Goal: Task Accomplishment & Management: Manage account settings

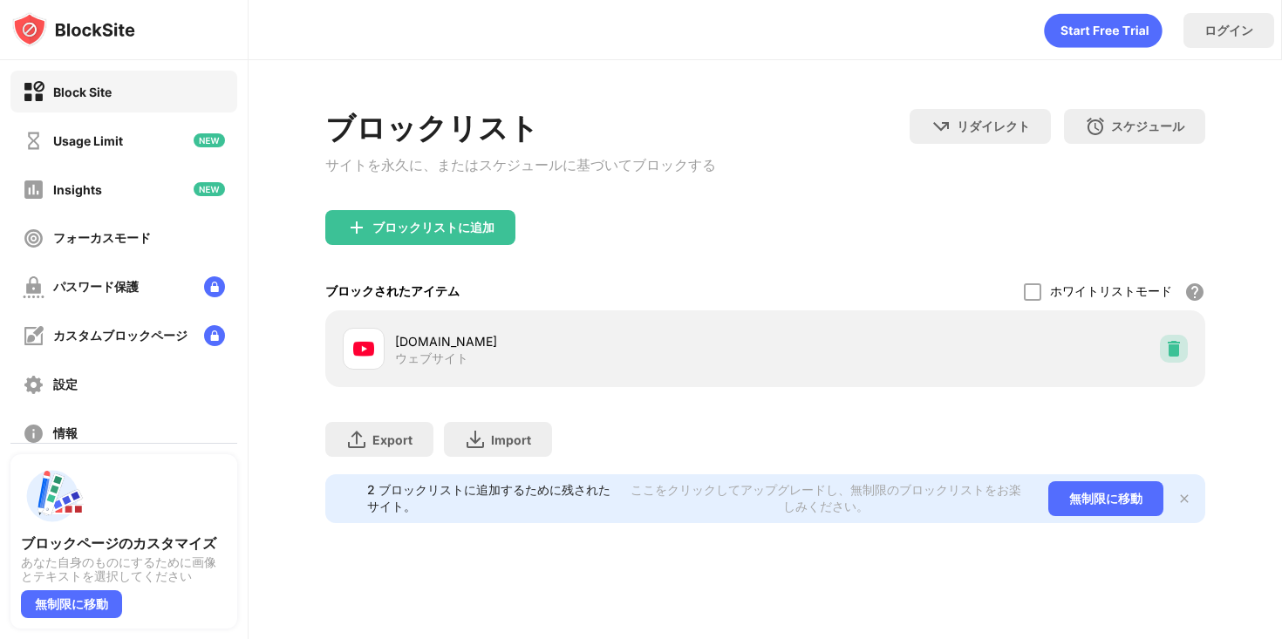
click at [1177, 357] on img at bounding box center [1173, 348] width 17 height 17
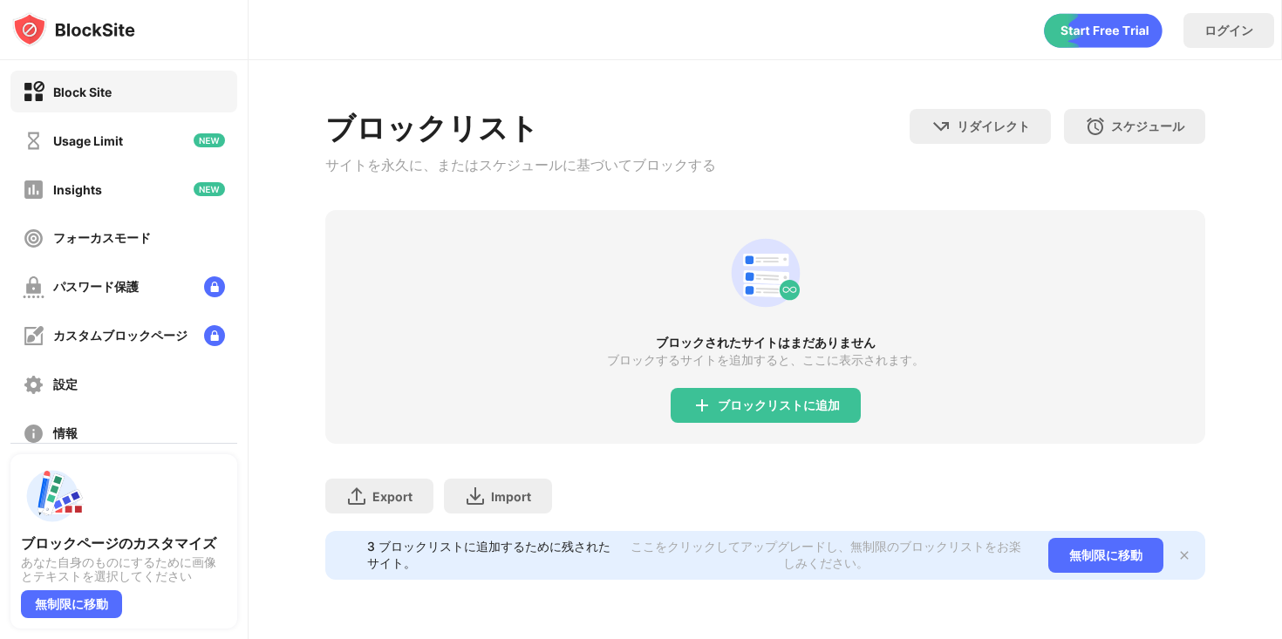
click at [786, 420] on div "ブロックリストに追加" at bounding box center [765, 405] width 190 height 35
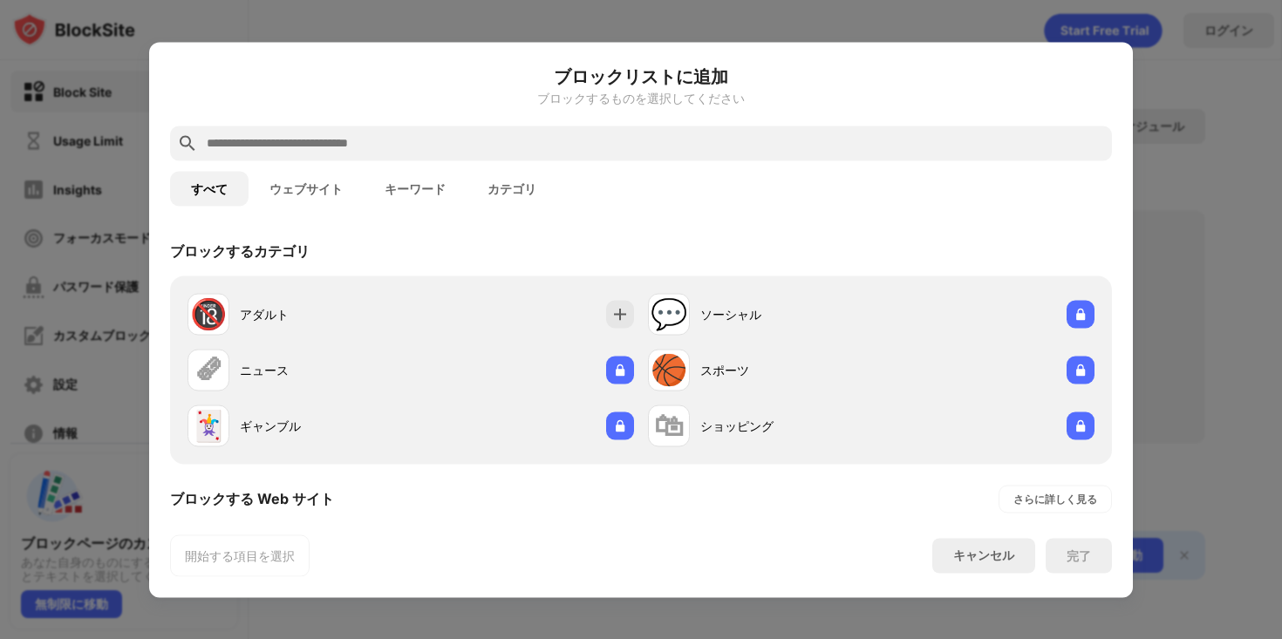
click at [714, 137] on input "text" at bounding box center [655, 143] width 900 height 21
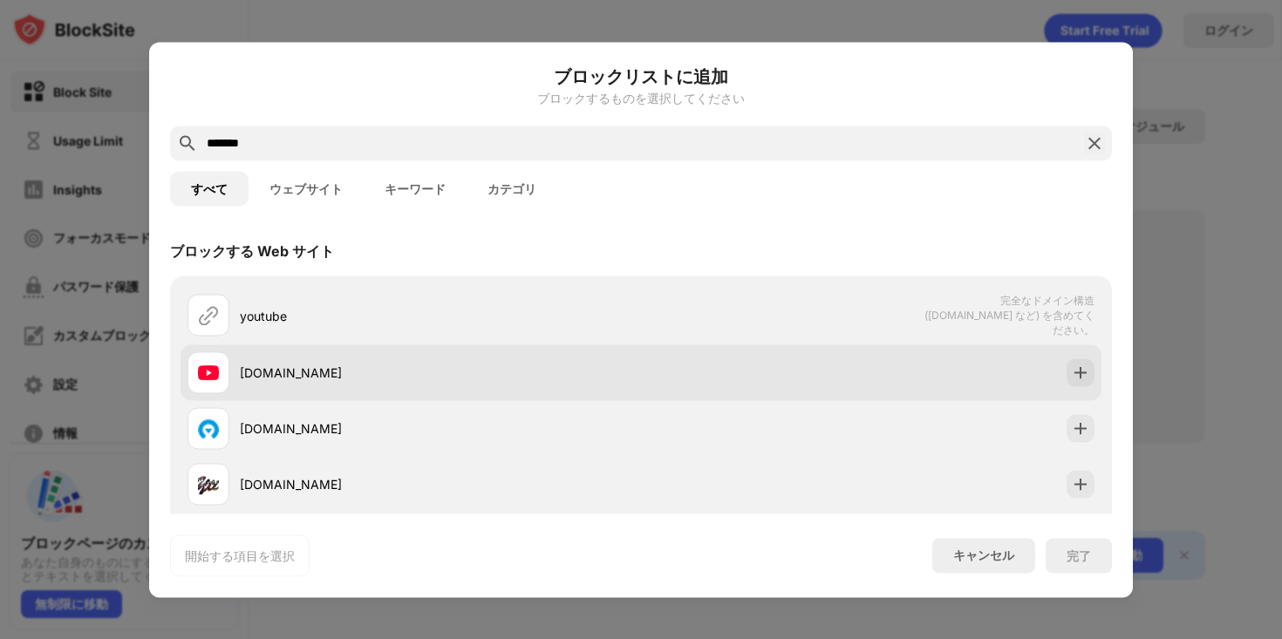
type input "*******"
click at [616, 370] on div "[DOMAIN_NAME]" at bounding box center [440, 373] width 401 height 18
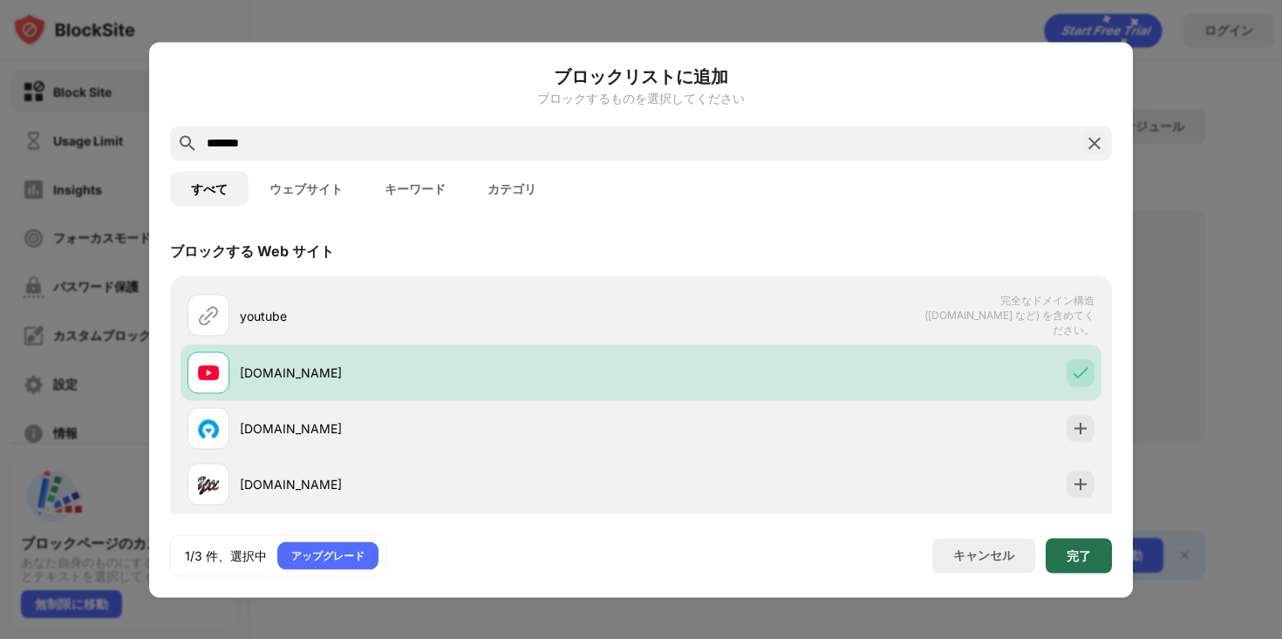
click at [1066, 548] on div "完了" at bounding box center [1078, 555] width 24 height 14
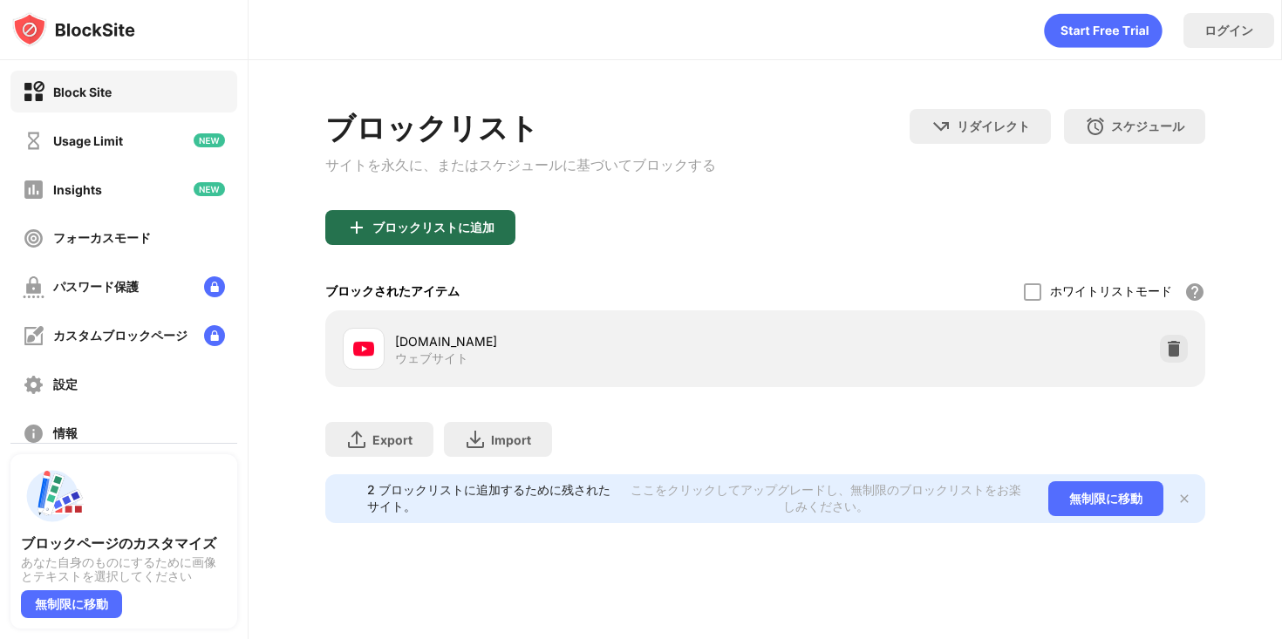
click at [485, 228] on div "ブロックリストに追加" at bounding box center [433, 228] width 122 height 14
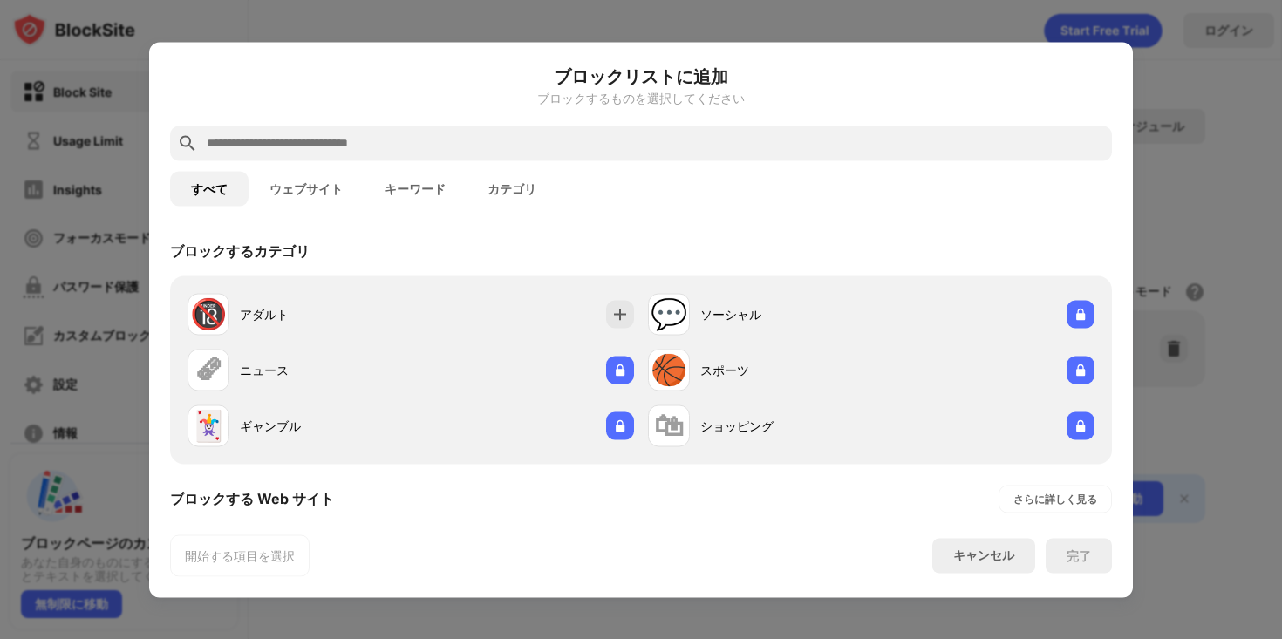
click at [497, 140] on input "text" at bounding box center [655, 143] width 900 height 21
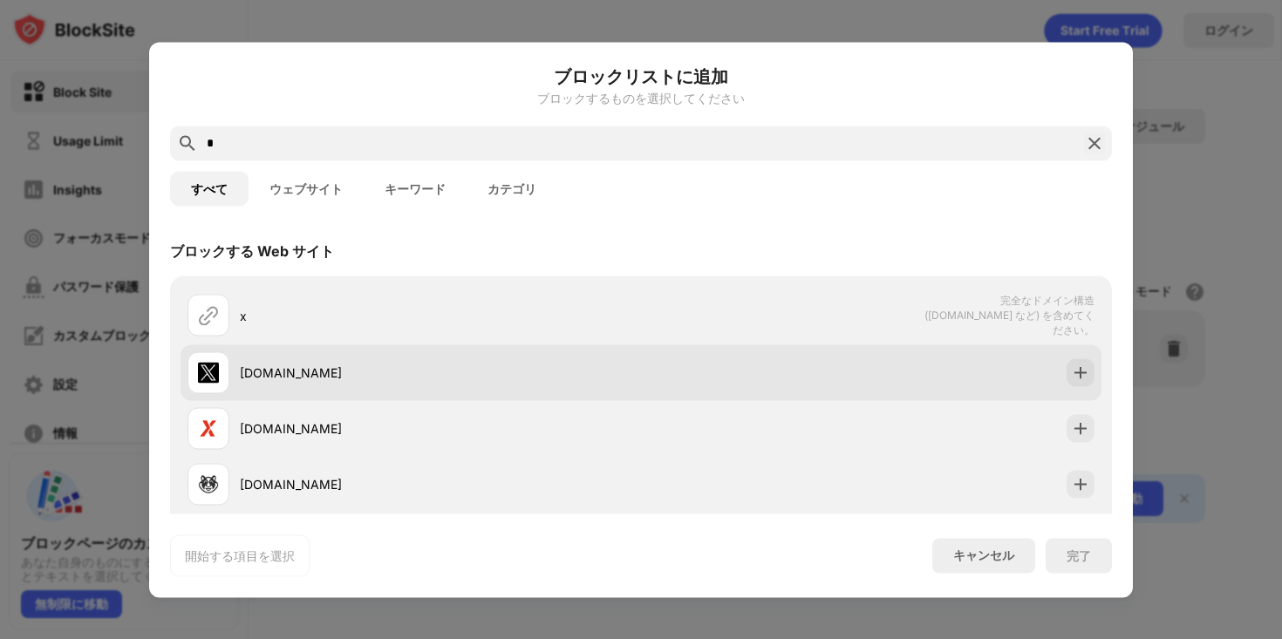
type input "*"
click at [439, 384] on div "[DOMAIN_NAME]" at bounding box center [413, 372] width 453 height 42
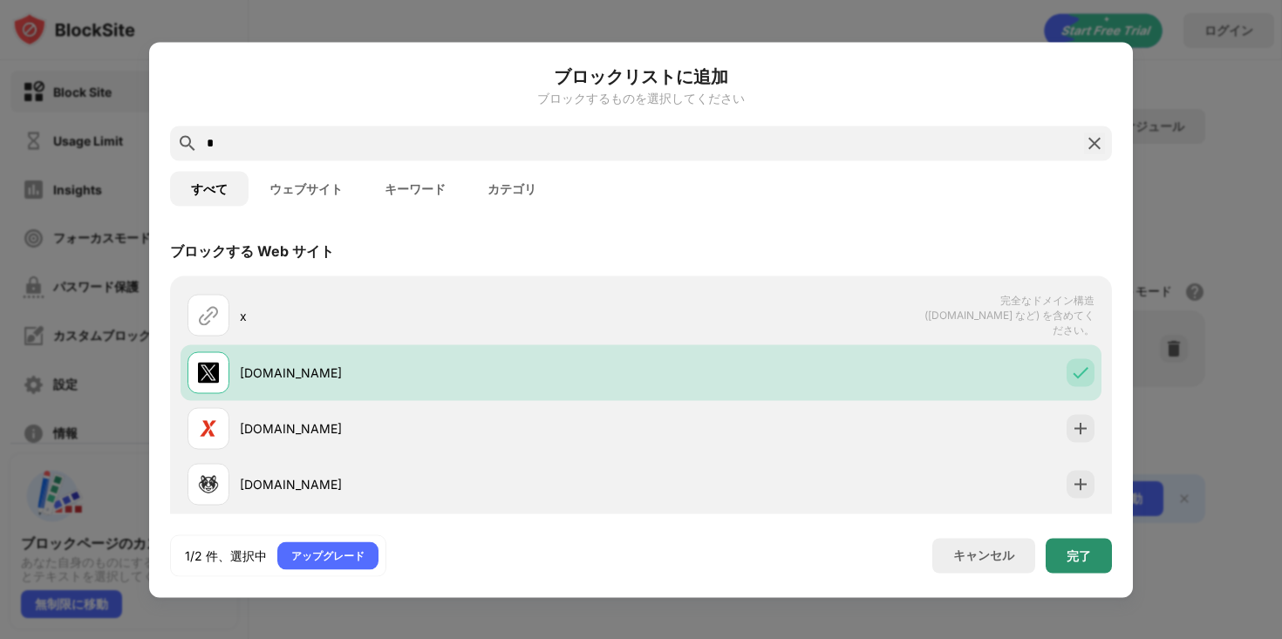
click at [1070, 550] on div "完了" at bounding box center [1078, 555] width 24 height 14
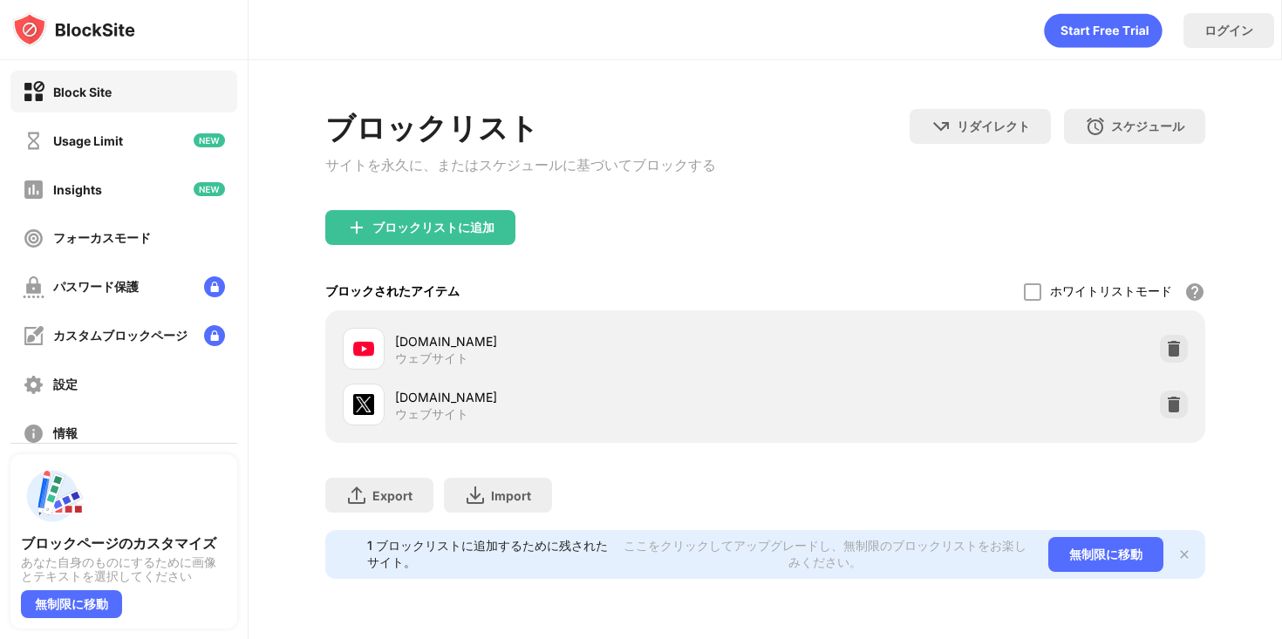
click at [458, 245] on div "ブロックリストに追加" at bounding box center [420, 227] width 190 height 35
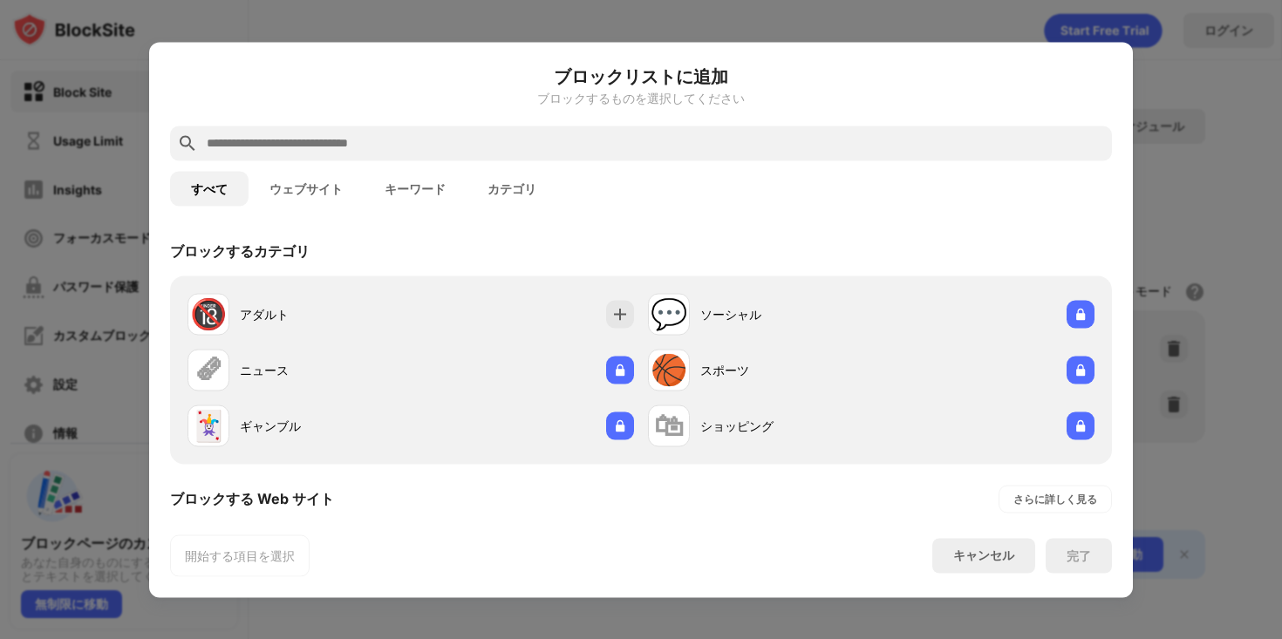
click at [476, 133] on input "text" at bounding box center [655, 143] width 900 height 21
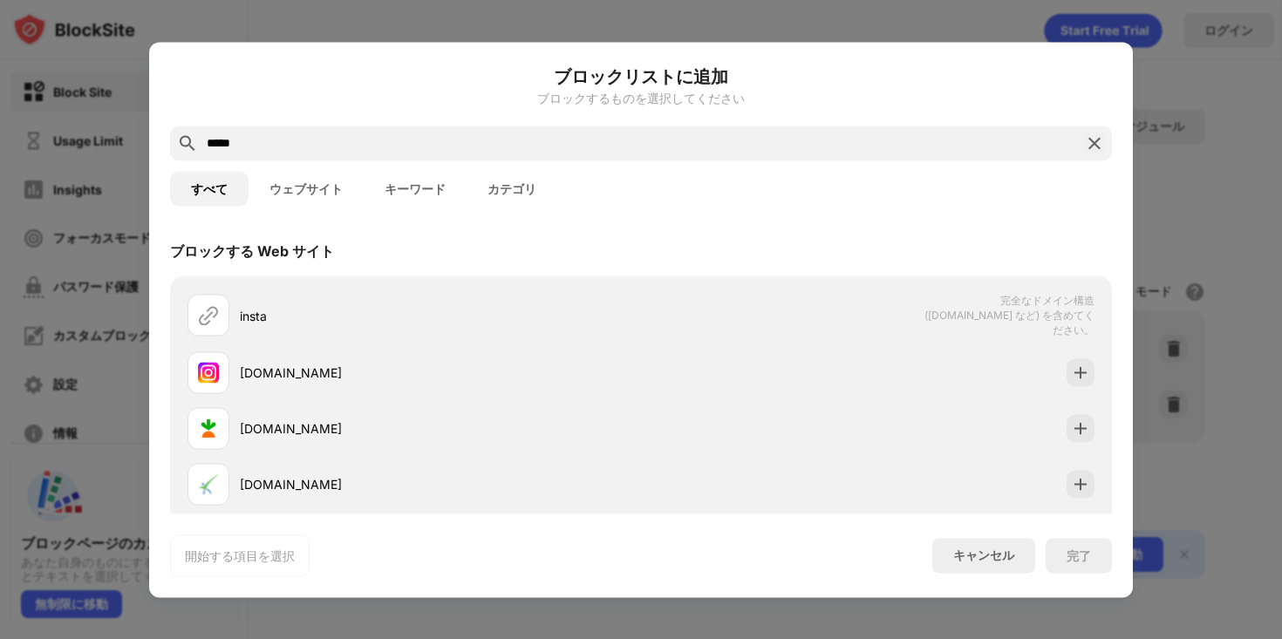
type input "*****"
click at [424, 351] on div "[DOMAIN_NAME]" at bounding box center [413, 372] width 453 height 42
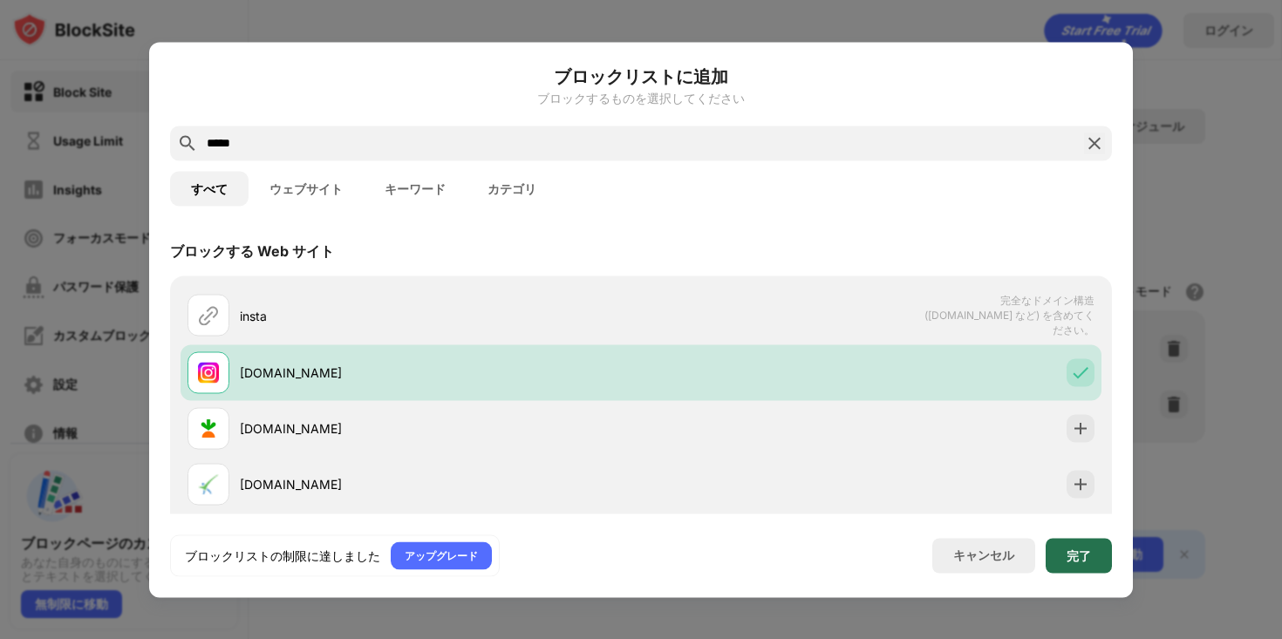
click at [1091, 538] on div "完了" at bounding box center [1078, 555] width 66 height 35
